Goal: Information Seeking & Learning: Learn about a topic

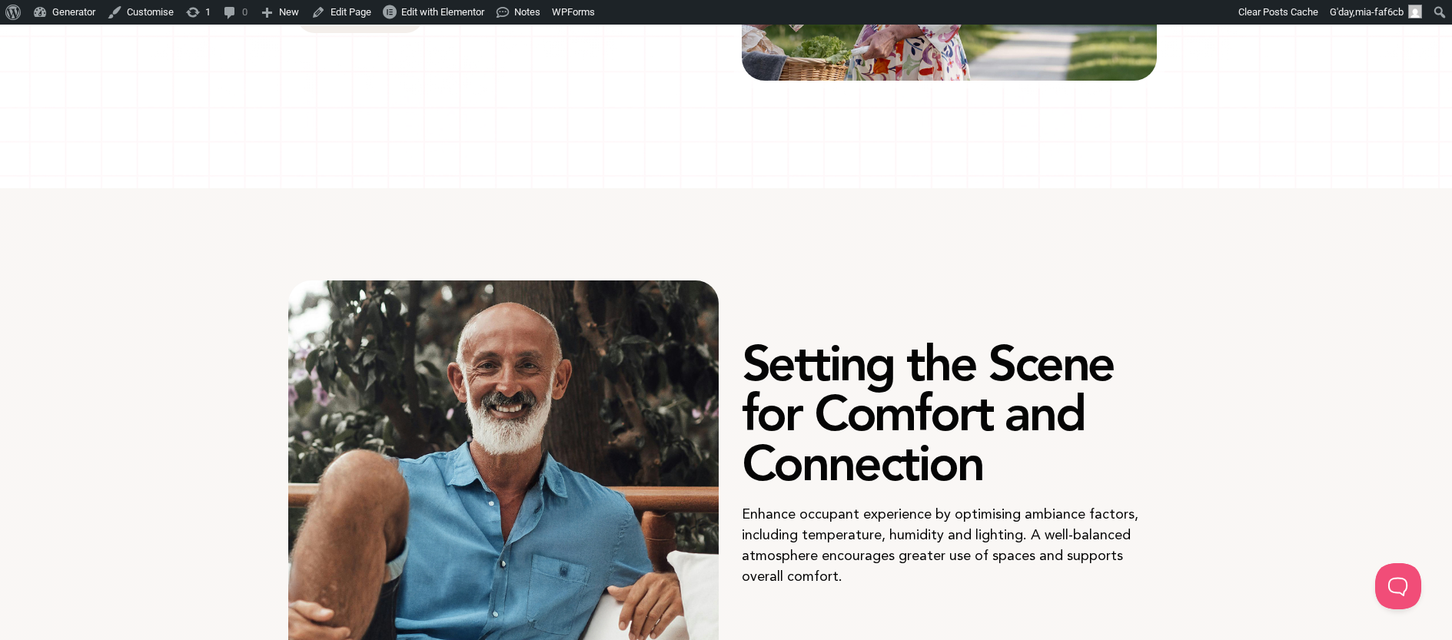
scroll to position [613, 0]
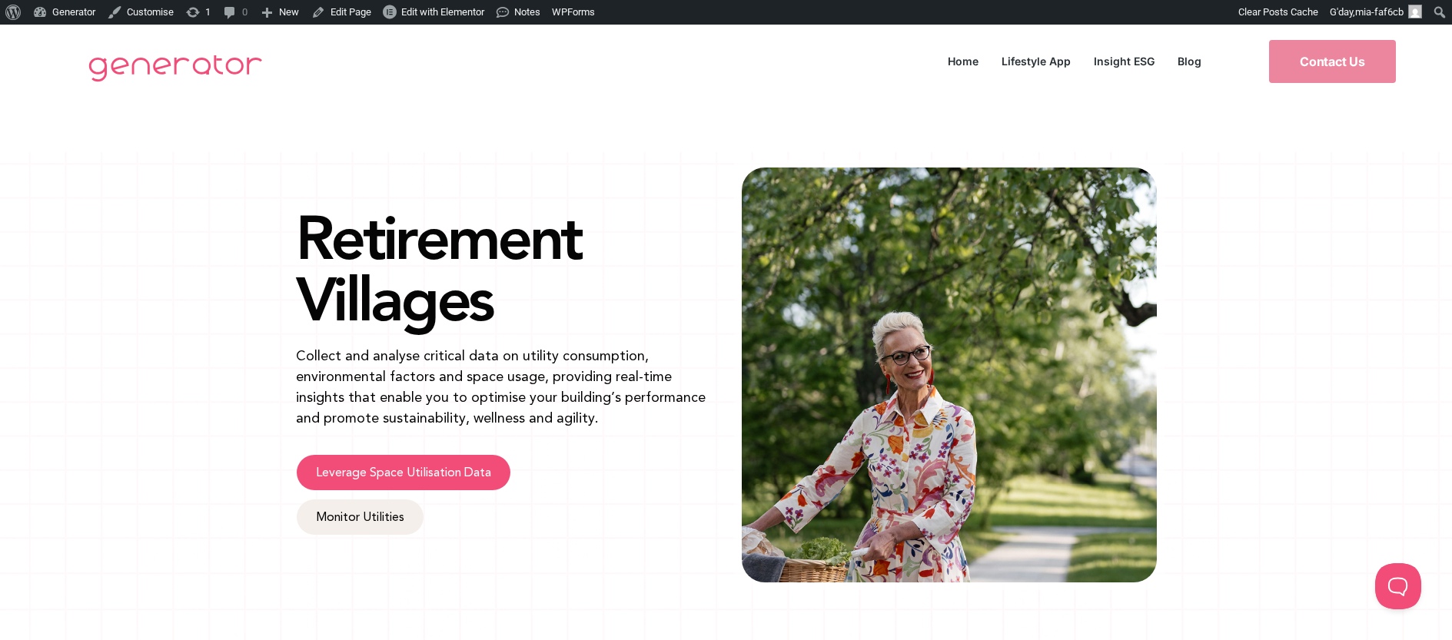
click at [459, 460] on link "Leverage Space Utilisation Data" at bounding box center [404, 472] width 214 height 35
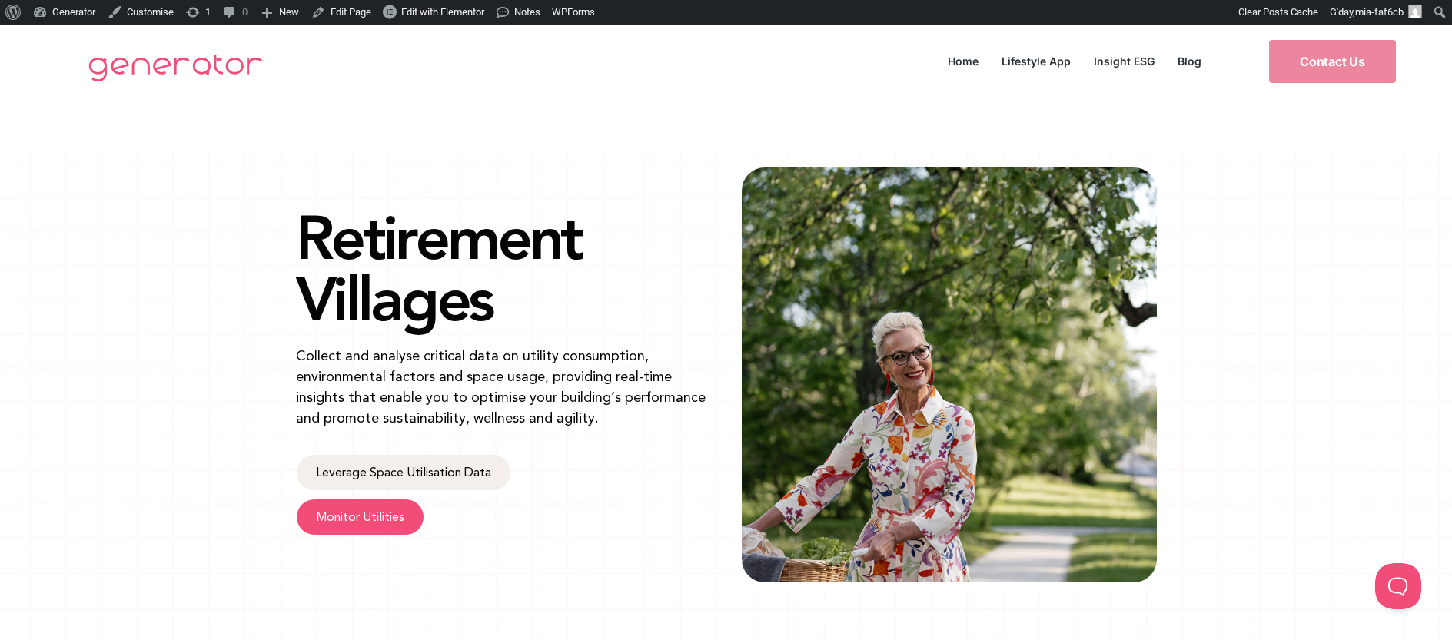
click at [371, 519] on span "Monitor Utilities" at bounding box center [360, 517] width 88 height 12
